Goal: Task Accomplishment & Management: Manage account settings

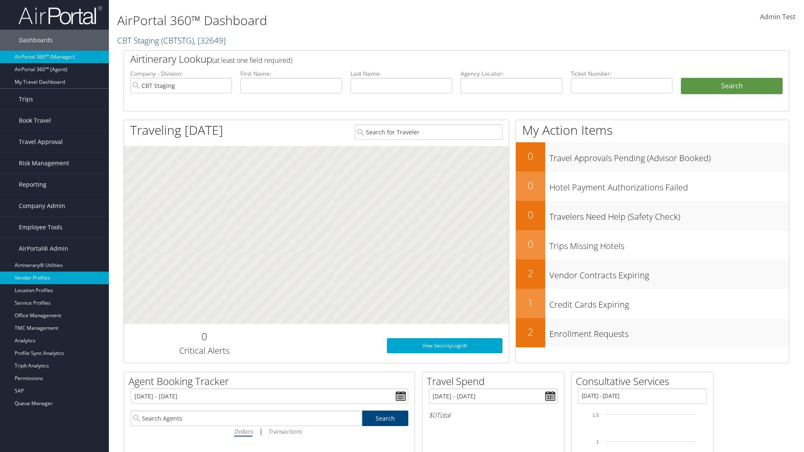
click at [54, 278] on link "Vendor Profiles" at bounding box center [54, 278] width 109 height 13
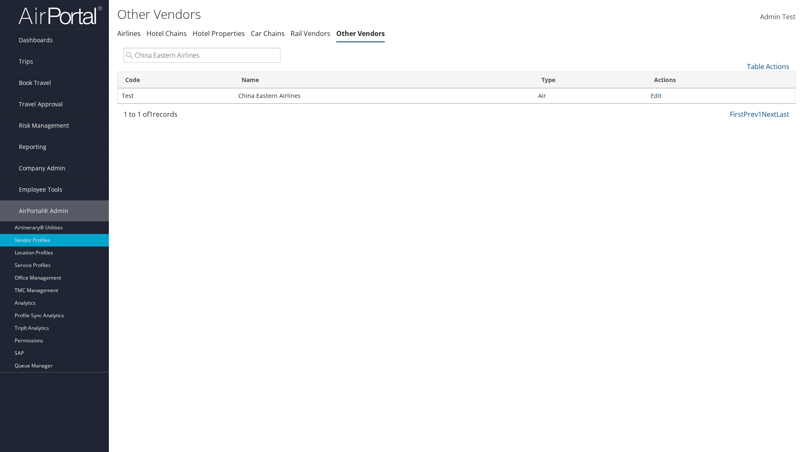
type input "China Eastern Airlines"
click at [656, 96] on link "Edit" at bounding box center [656, 96] width 11 height 8
select select "1"
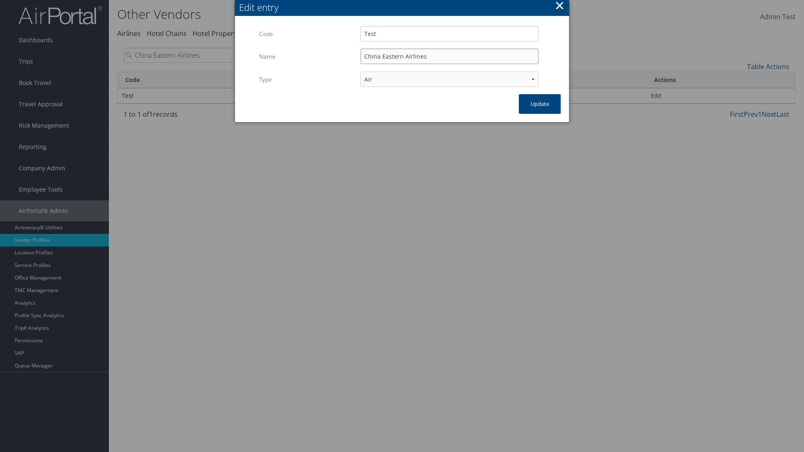
click at [449, 56] on input "China Eastern Airlines" at bounding box center [450, 56] width 178 height 15
type input "China Eastern Airlines"
click at [449, 34] on input "Test" at bounding box center [450, 33] width 178 height 15
type input "Test"
click at [540, 104] on button "Update" at bounding box center [540, 104] width 42 height 20
